Goal: Task Accomplishment & Management: Manage account settings

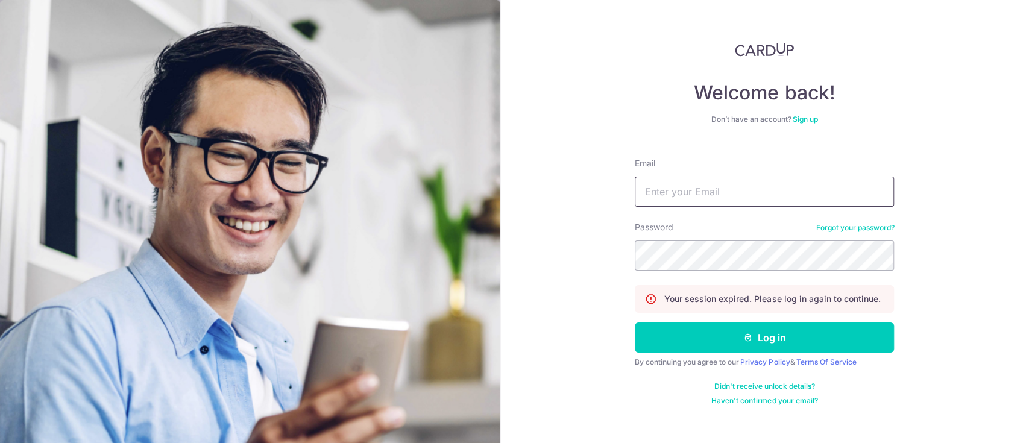
click at [762, 178] on input "Email" at bounding box center [764, 192] width 259 height 30
click at [687, 182] on input "Email" at bounding box center [764, 192] width 259 height 30
type input "[PERSON_NAME][EMAIL_ADDRESS][DOMAIN_NAME]"
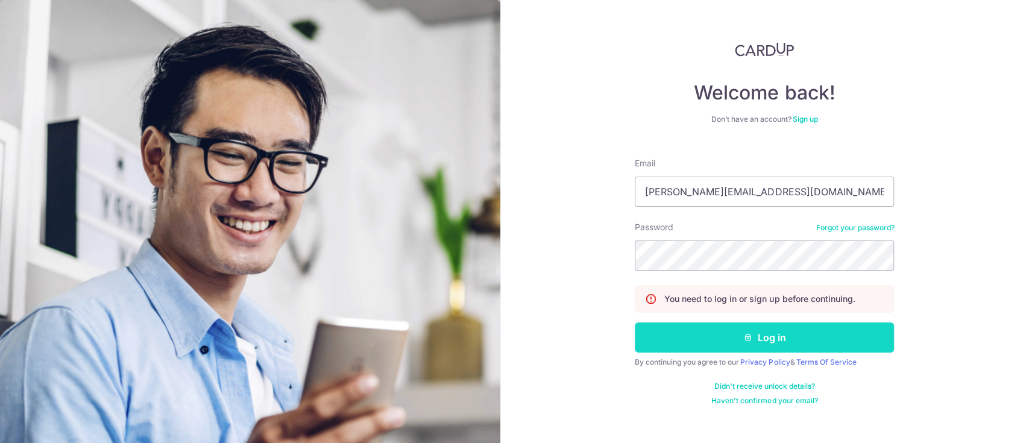
click at [720, 348] on button "Log in" at bounding box center [764, 338] width 259 height 30
